Goal: Check status: Check status

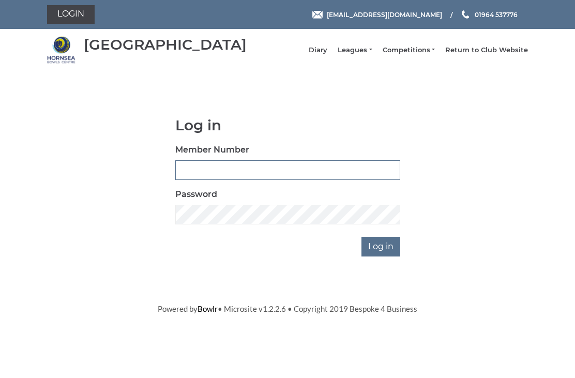
click at [205, 171] on input "Member Number" at bounding box center [287, 170] width 225 height 20
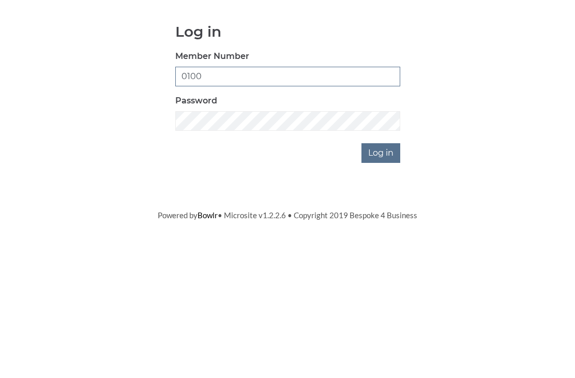
type input "0100"
click at [388, 237] on input "Log in" at bounding box center [381, 247] width 39 height 20
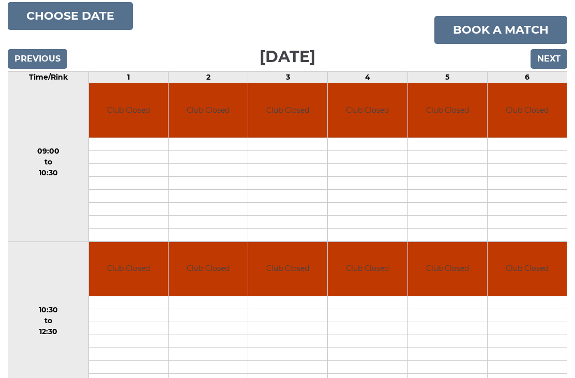
scroll to position [127, 0]
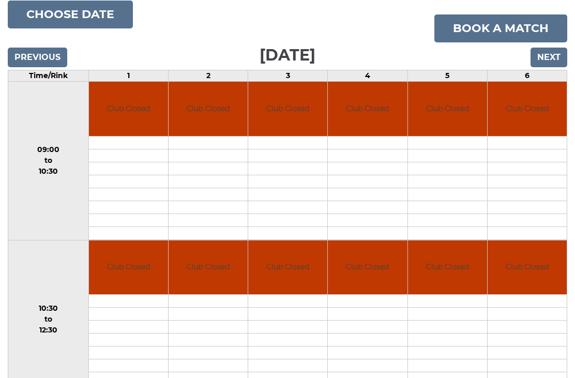
click at [554, 66] on input "Next" at bounding box center [549, 58] width 37 height 20
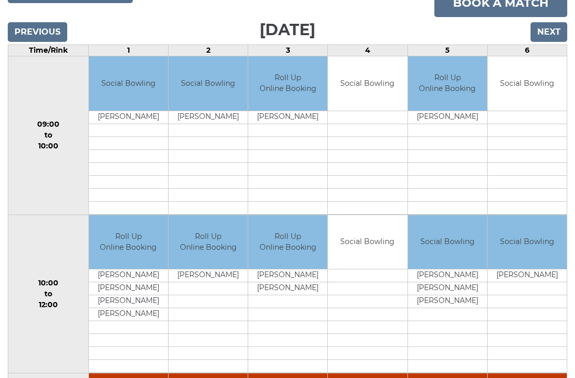
scroll to position [146, 0]
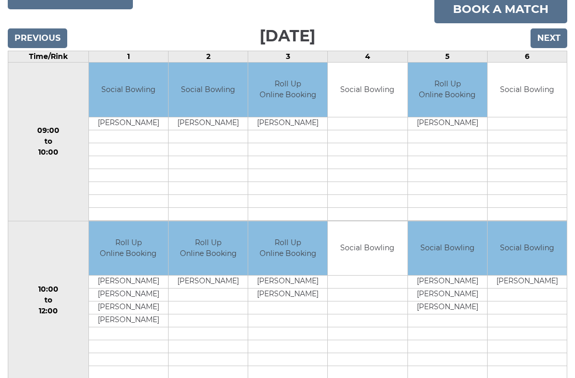
click at [553, 48] on input "Next" at bounding box center [549, 38] width 37 height 20
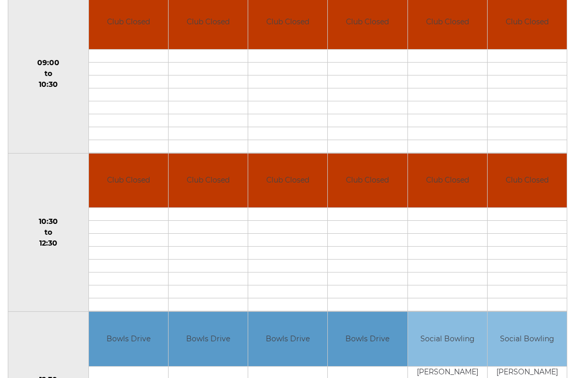
scroll to position [171, 0]
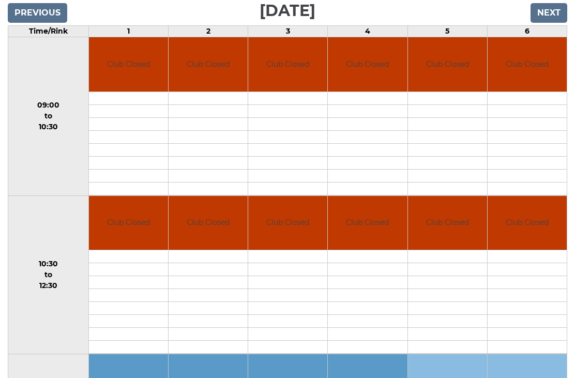
click at [559, 17] on input "Next" at bounding box center [549, 13] width 37 height 20
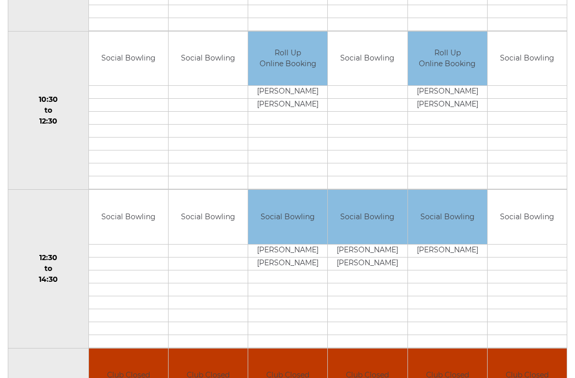
scroll to position [367, 0]
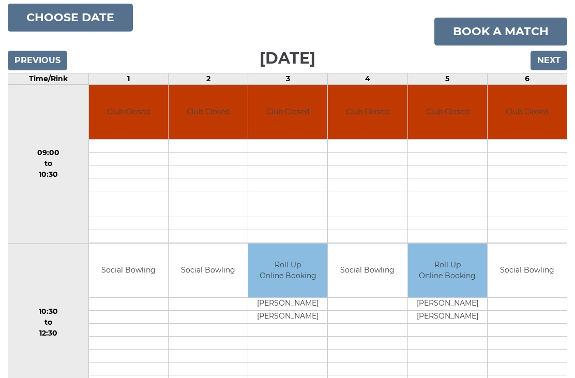
click at [557, 65] on input "Next" at bounding box center [549, 61] width 37 height 20
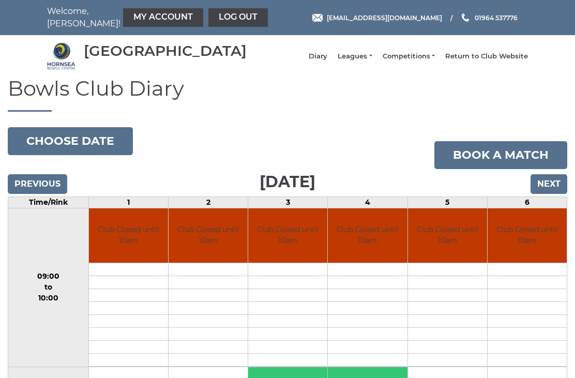
click at [85, 147] on button "Choose date" at bounding box center [70, 141] width 125 height 28
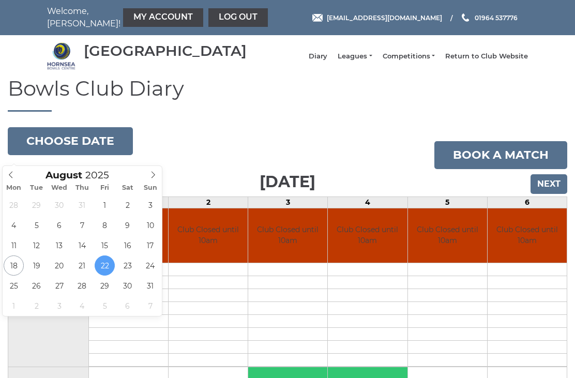
click at [154, 171] on icon at bounding box center [153, 174] width 7 height 7
click at [154, 174] on icon at bounding box center [153, 174] width 7 height 7
click at [153, 173] on icon at bounding box center [153, 174] width 7 height 7
click at [152, 175] on icon at bounding box center [153, 174] width 7 height 7
click at [152, 171] on icon at bounding box center [153, 174] width 7 height 7
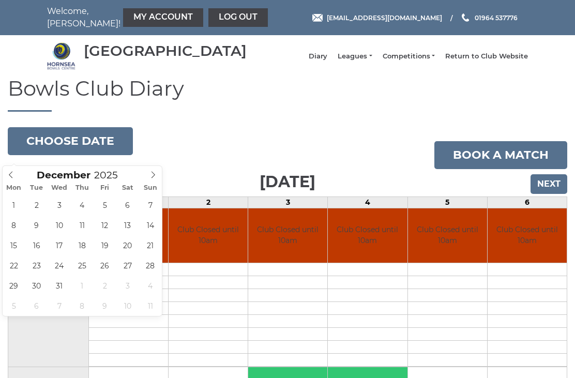
type input "2026"
type input "2026-01-17"
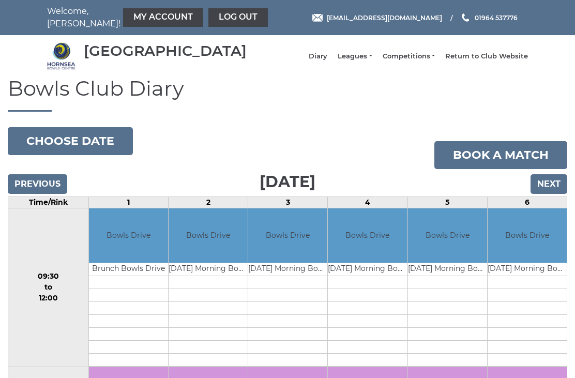
click at [78, 142] on button "Choose date" at bounding box center [70, 141] width 125 height 28
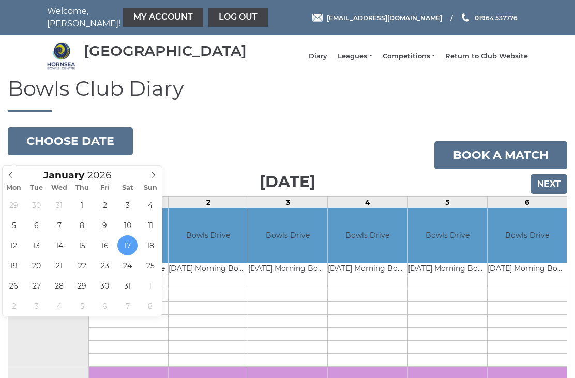
click at [13, 171] on icon at bounding box center [10, 174] width 7 height 7
type input "2025"
click at [15, 172] on span at bounding box center [11, 173] width 17 height 14
click at [16, 169] on span at bounding box center [11, 173] width 17 height 14
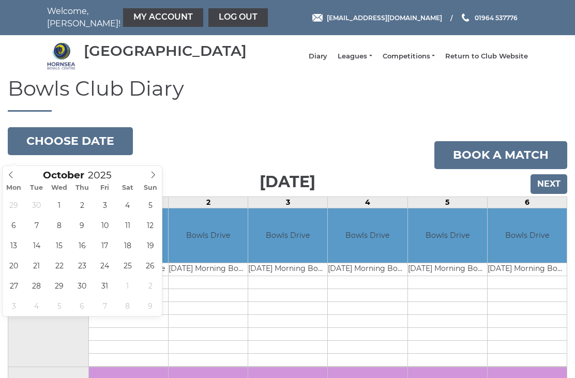
type input "2025-10-25"
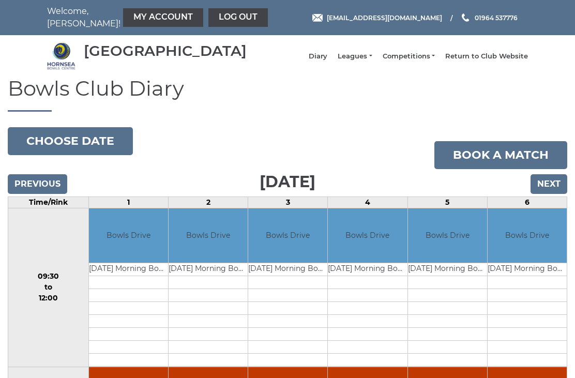
click at [83, 147] on button "Choose date" at bounding box center [70, 141] width 125 height 28
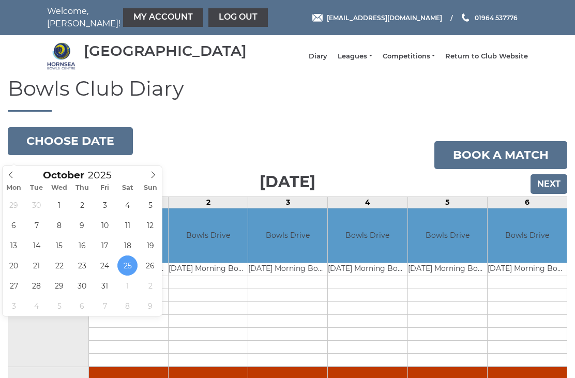
type input "2025-10-18"
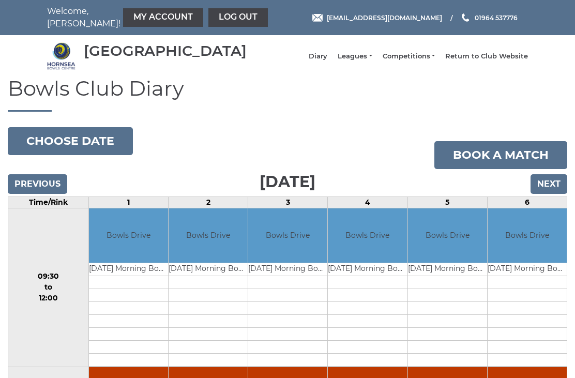
click at [99, 147] on button "Choose date" at bounding box center [70, 141] width 125 height 28
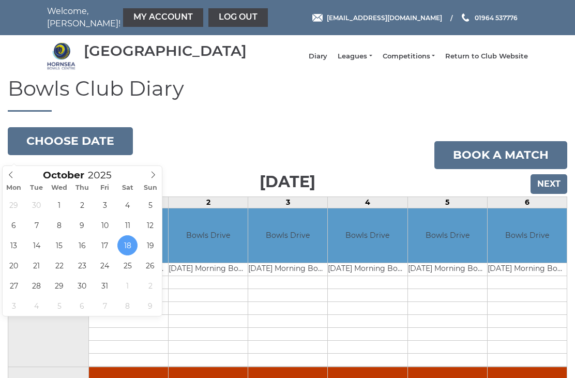
click at [153, 174] on icon at bounding box center [153, 174] width 7 height 7
type input "[DATE]"
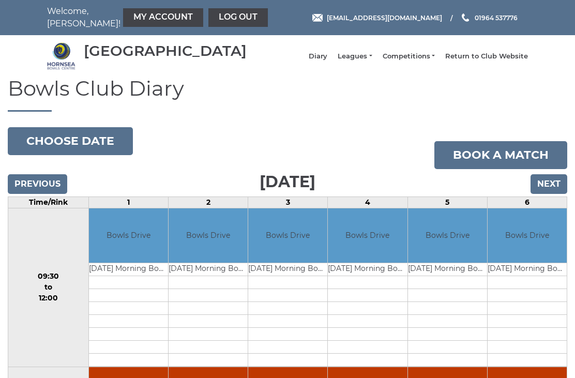
click at [547, 191] on input "Next" at bounding box center [549, 184] width 37 height 20
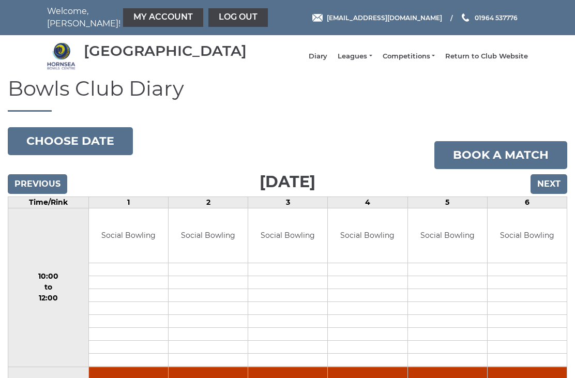
click at [554, 194] on input "Next" at bounding box center [549, 184] width 37 height 20
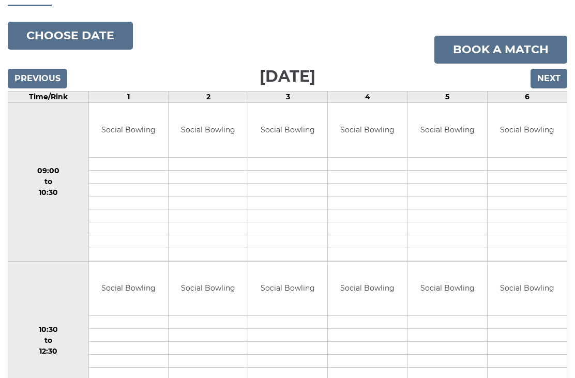
click at [556, 88] on input "Next" at bounding box center [549, 79] width 37 height 20
